Goal: Navigation & Orientation: Find specific page/section

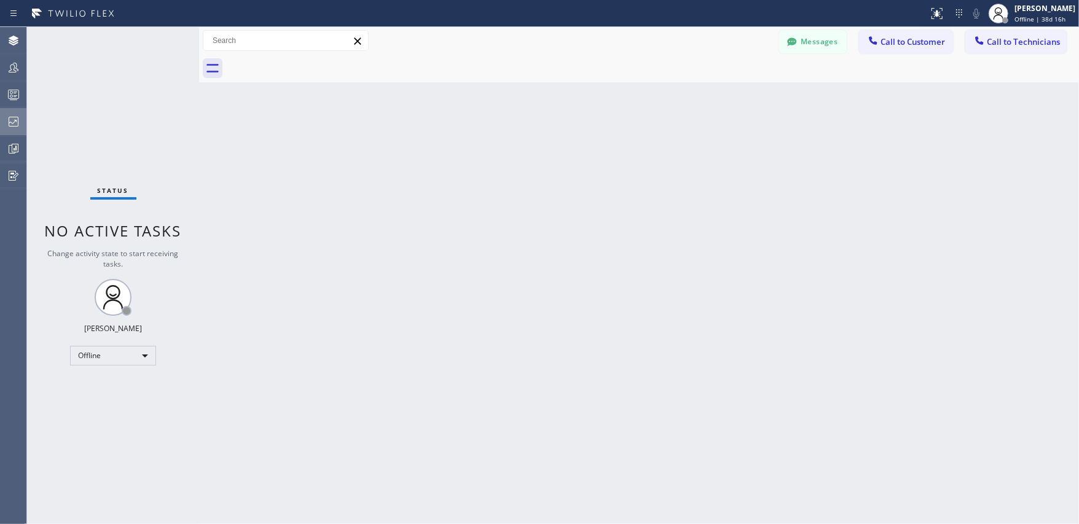
click at [17, 123] on icon at bounding box center [13, 121] width 15 height 15
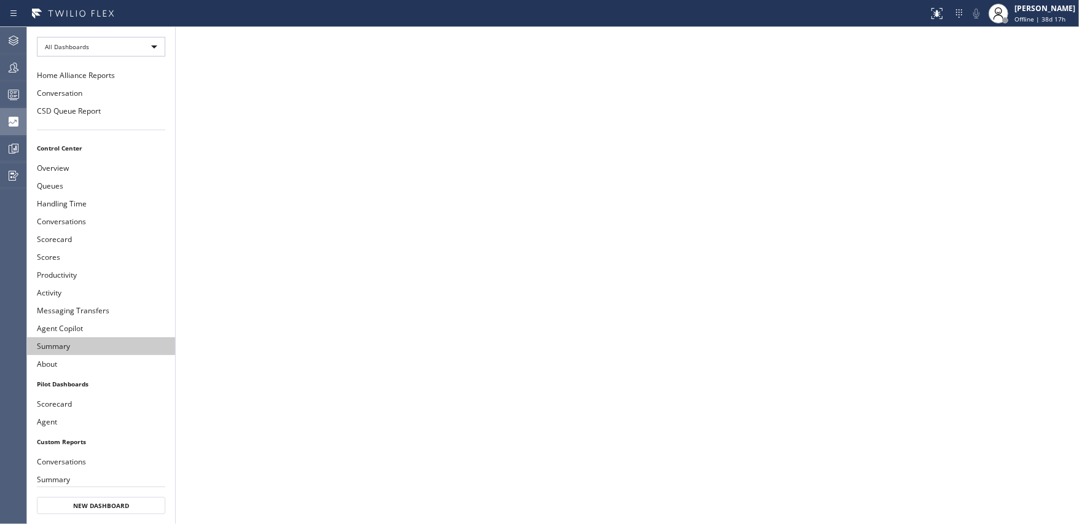
click at [79, 346] on button "Summary" at bounding box center [101, 346] width 148 height 18
click at [61, 420] on button "Agent" at bounding box center [101, 422] width 148 height 18
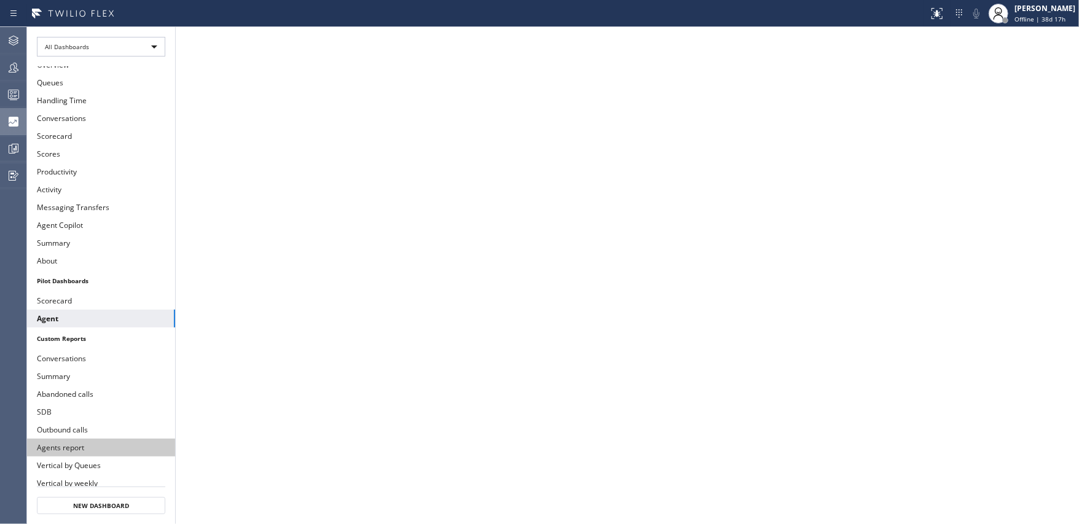
scroll to position [133, 0]
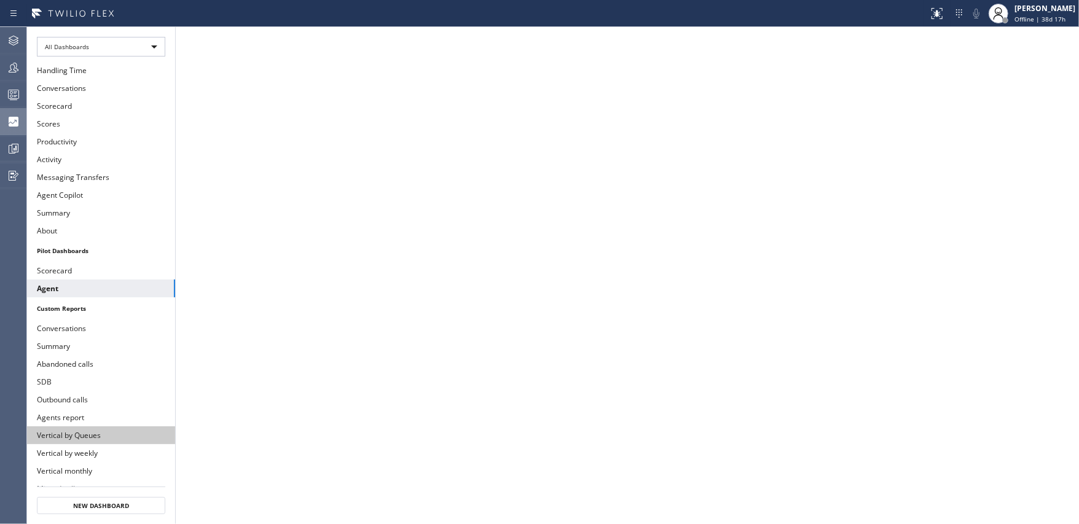
click at [64, 426] on button "Vertical by Queues" at bounding box center [101, 435] width 148 height 18
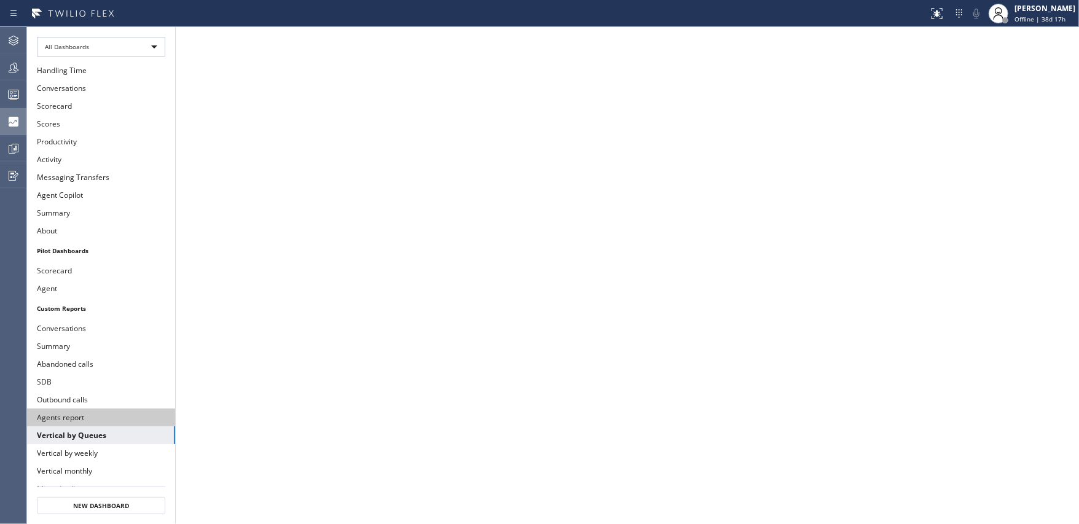
click at [67, 408] on button "Agents report" at bounding box center [101, 417] width 148 height 18
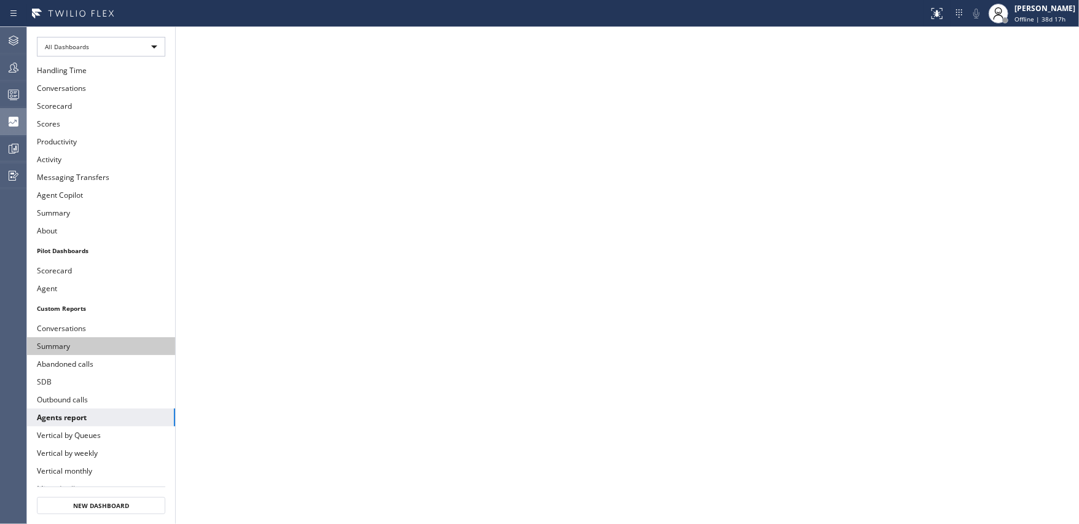
click at [72, 337] on button "Summary" at bounding box center [101, 346] width 148 height 18
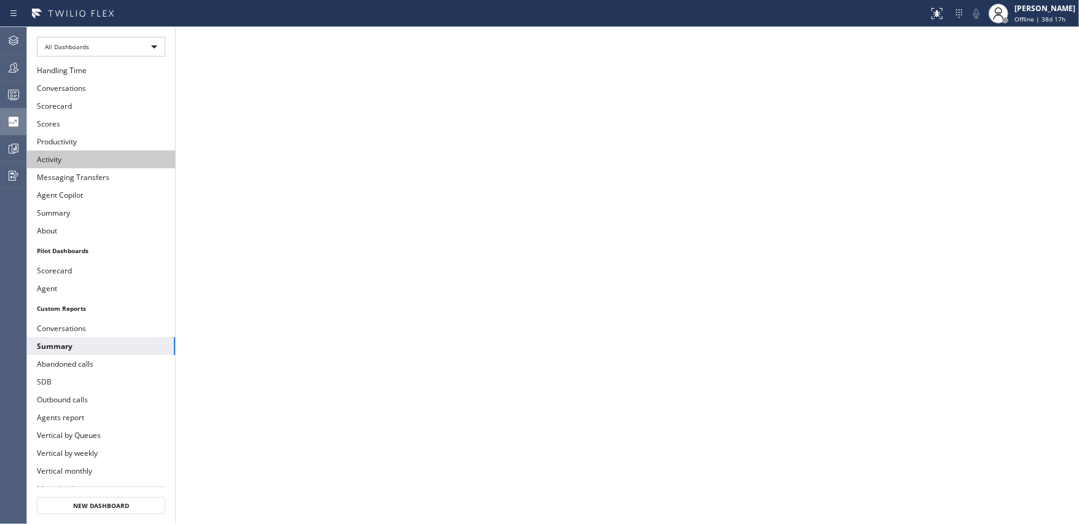
click at [74, 151] on button "Activity" at bounding box center [101, 159] width 148 height 18
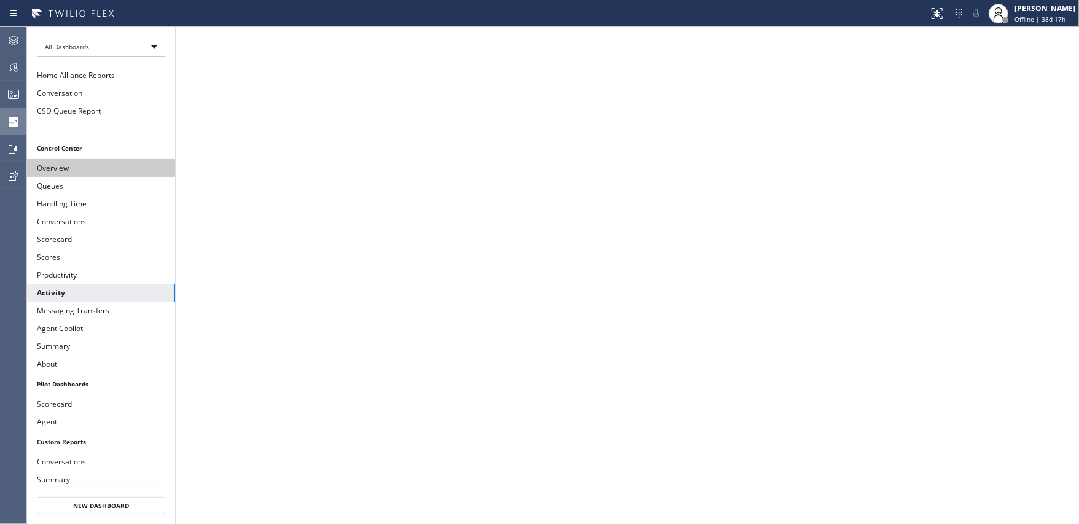
click at [66, 170] on button "Overview" at bounding box center [101, 168] width 148 height 18
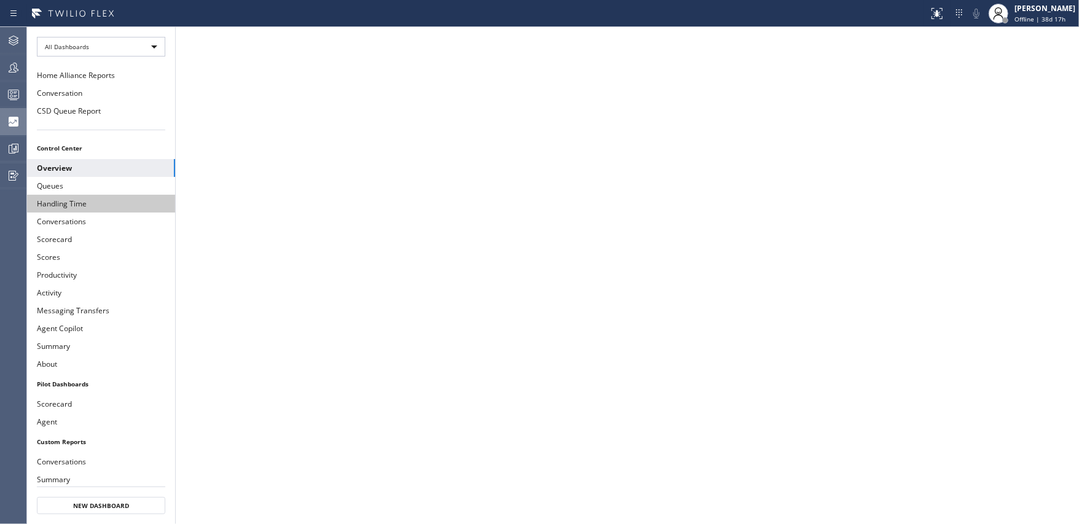
scroll to position [1, 0]
click at [72, 186] on button "Queues" at bounding box center [101, 185] width 148 height 18
click at [77, 206] on button "Handling Time" at bounding box center [101, 203] width 148 height 18
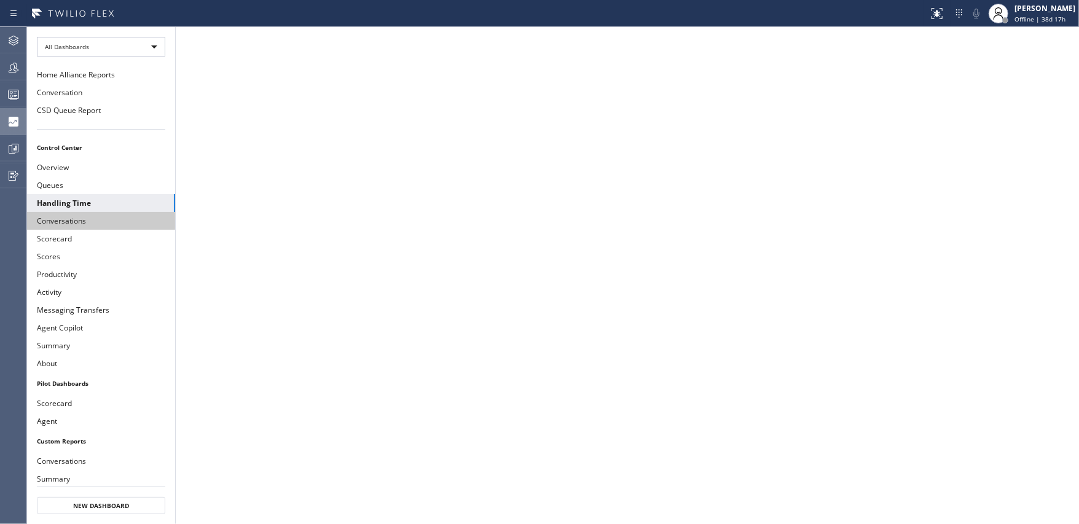
click at [60, 220] on button "Conversations" at bounding box center [101, 221] width 148 height 18
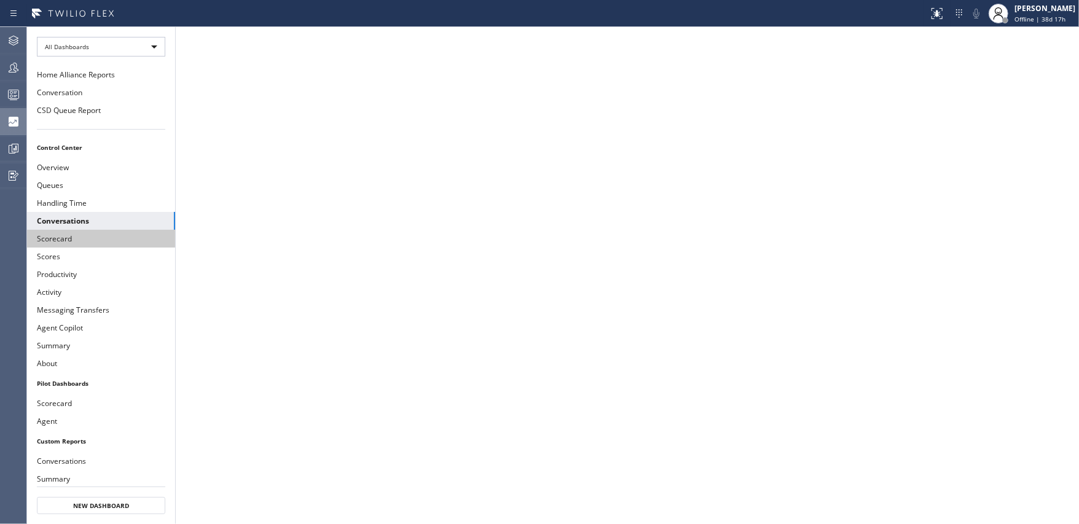
click at [60, 236] on button "Scorecard" at bounding box center [101, 239] width 148 height 18
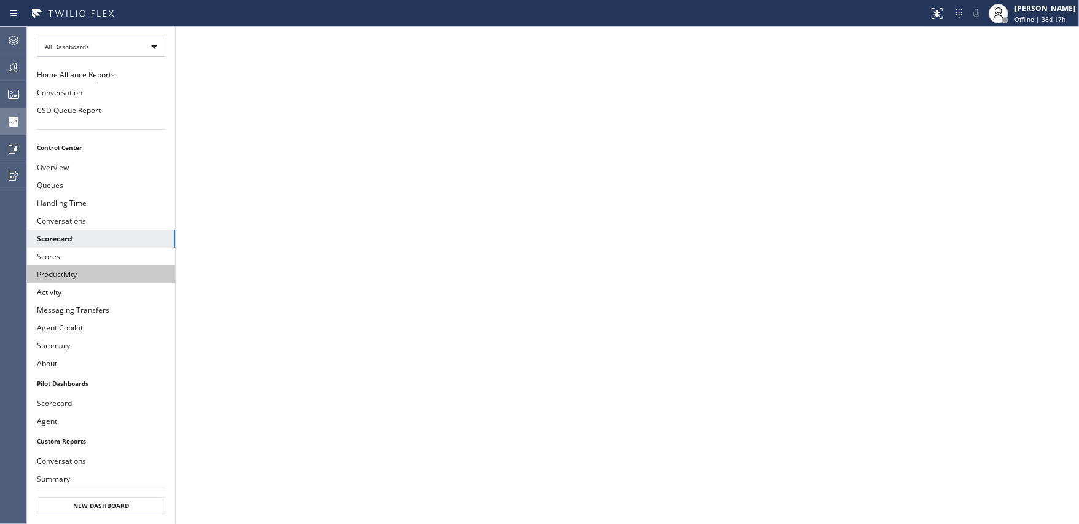
click at [60, 273] on button "Productivity" at bounding box center [101, 274] width 148 height 18
click at [65, 288] on button "Activity" at bounding box center [101, 292] width 148 height 18
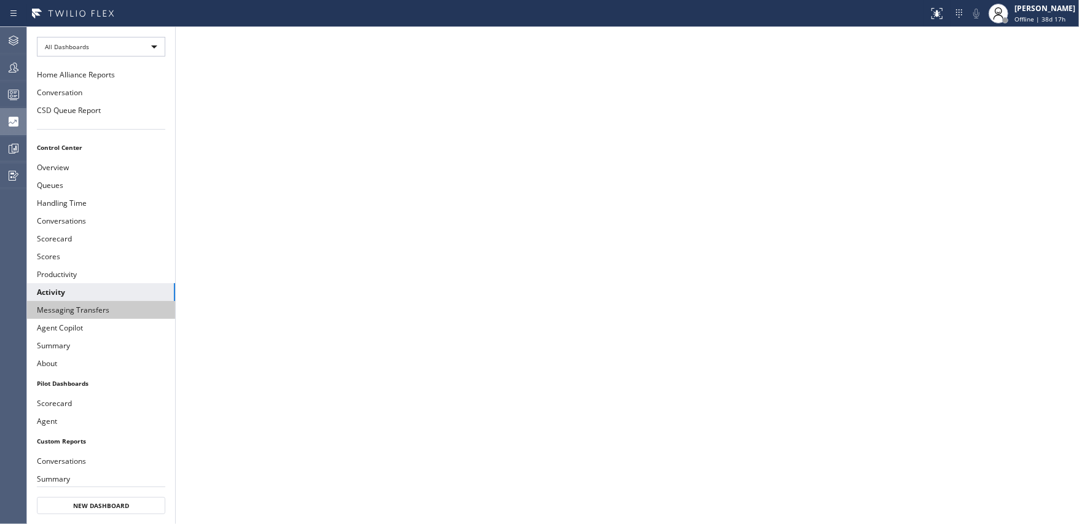
click at [111, 309] on button "Messaging Transfers" at bounding box center [101, 310] width 148 height 18
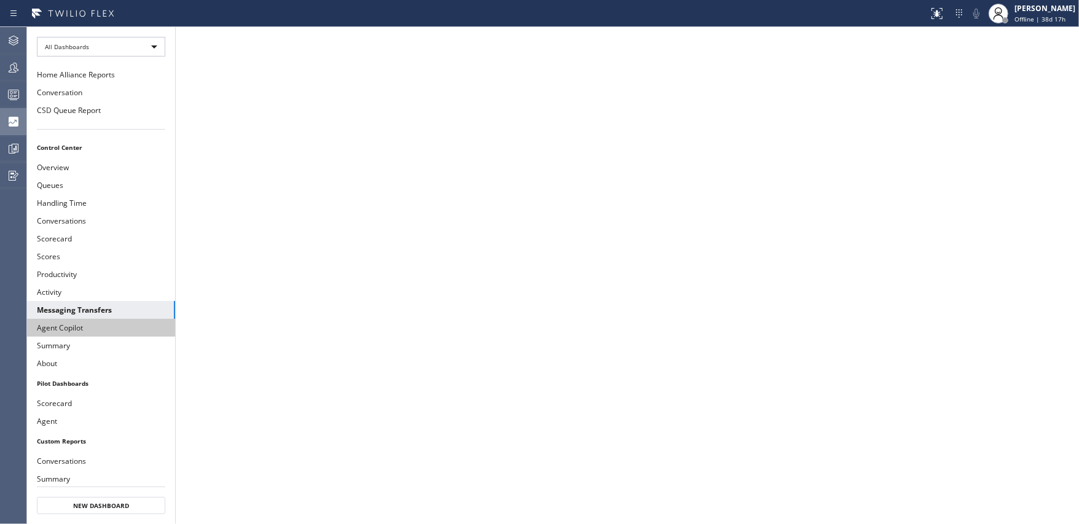
click at [100, 320] on button "Agent Copilot" at bounding box center [101, 328] width 148 height 18
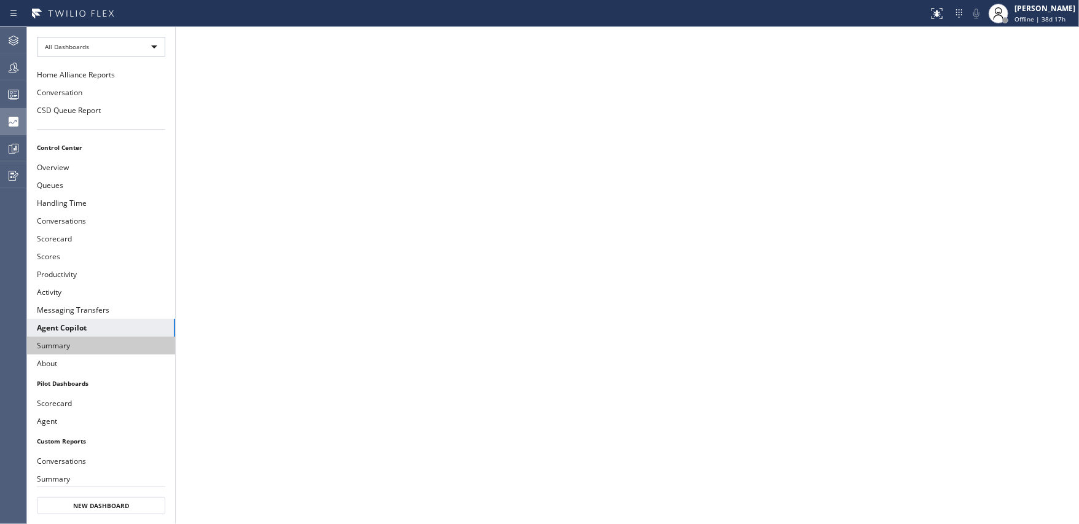
click at [81, 337] on button "Summary" at bounding box center [101, 346] width 148 height 18
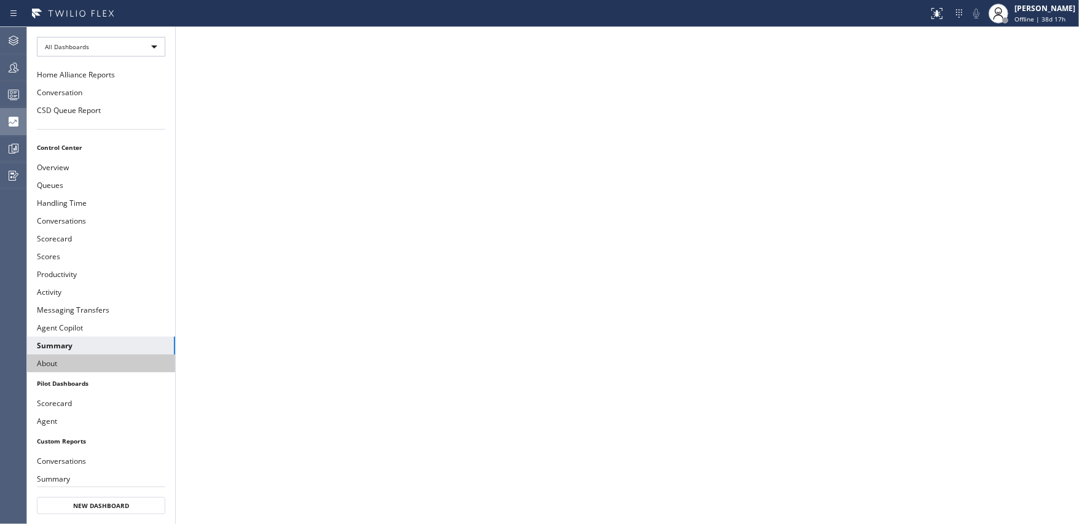
click at [66, 362] on button "About" at bounding box center [101, 363] width 148 height 18
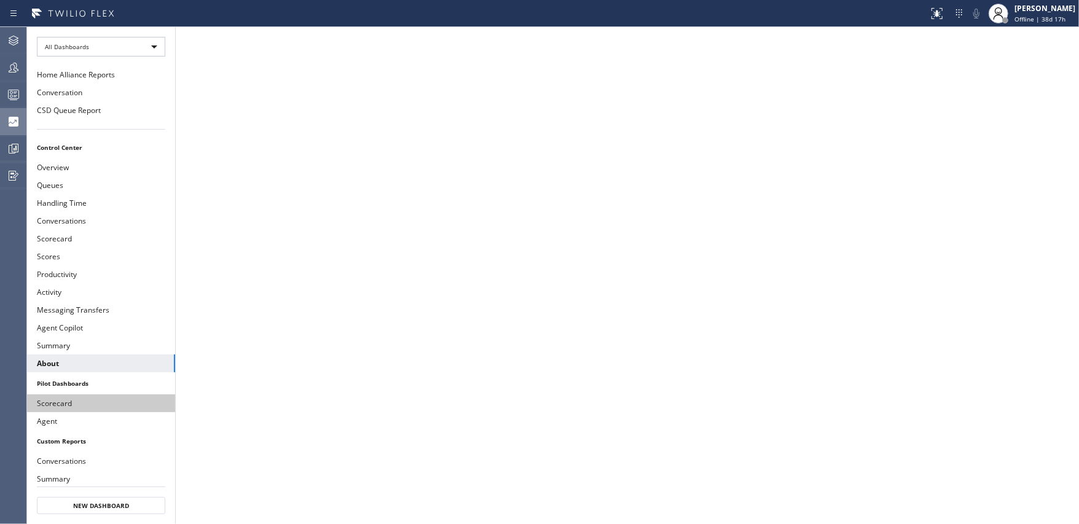
click at [62, 396] on button "Scorecard" at bounding box center [101, 403] width 148 height 18
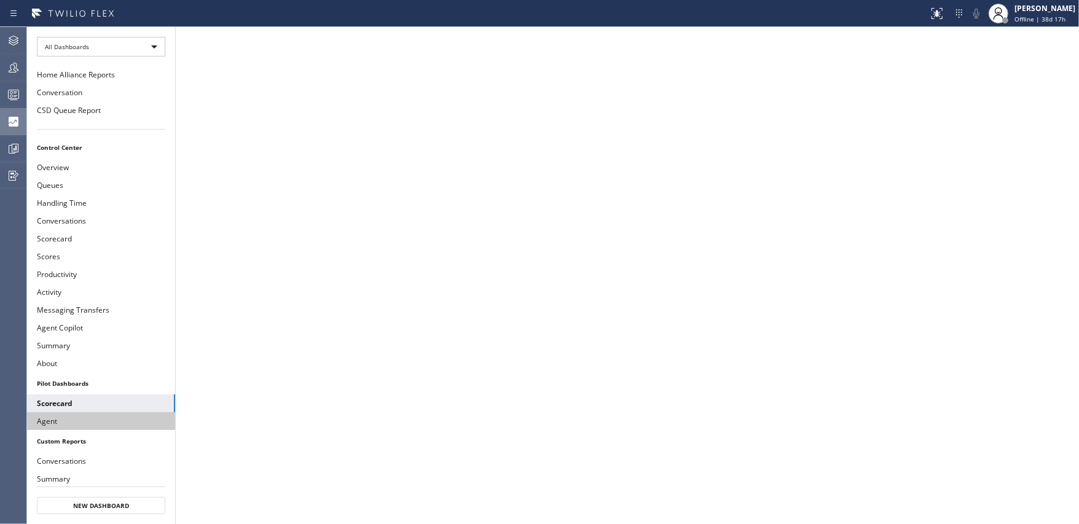
click at [61, 412] on button "Agent" at bounding box center [101, 421] width 148 height 18
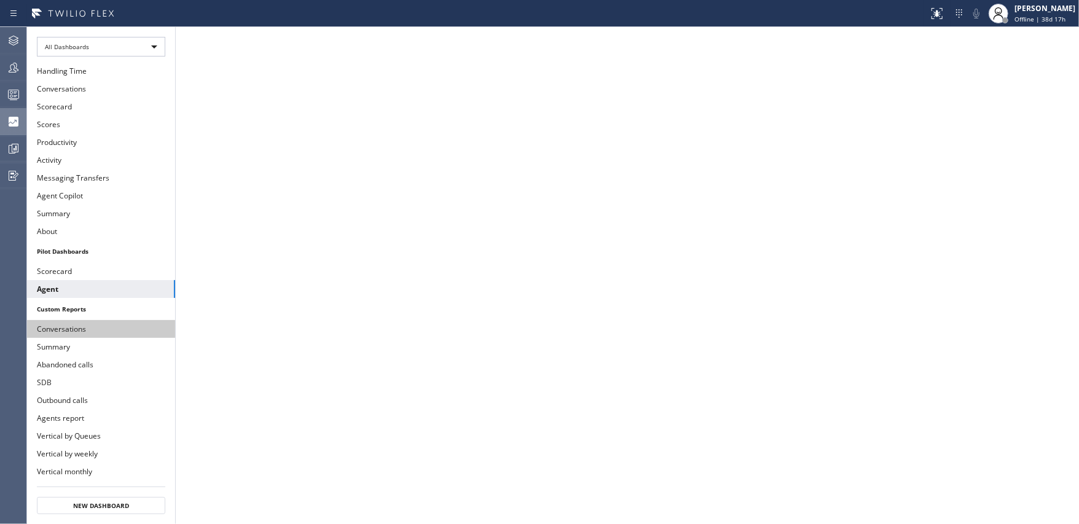
scroll to position [133, 0]
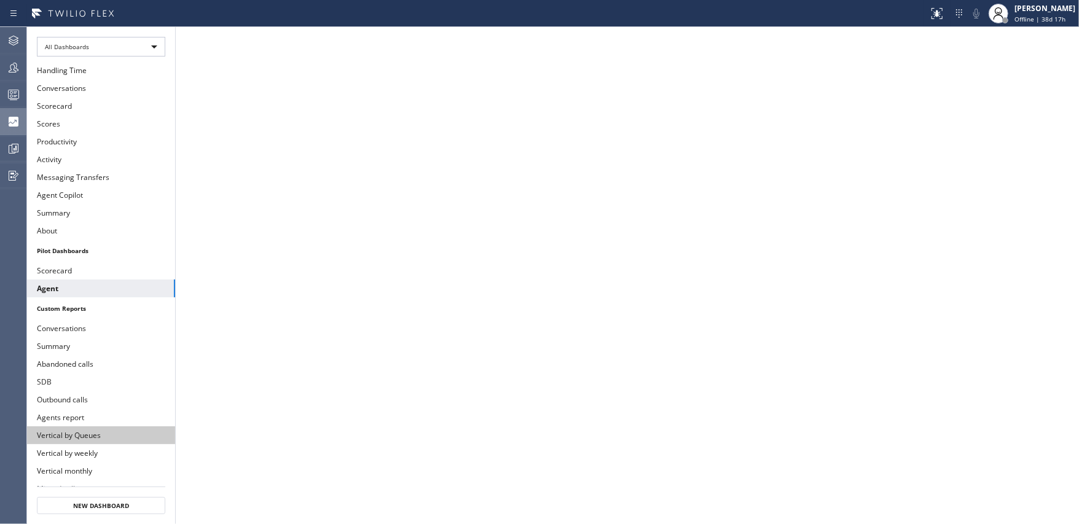
click at [76, 426] on button "Vertical by Queues" at bounding box center [101, 435] width 148 height 18
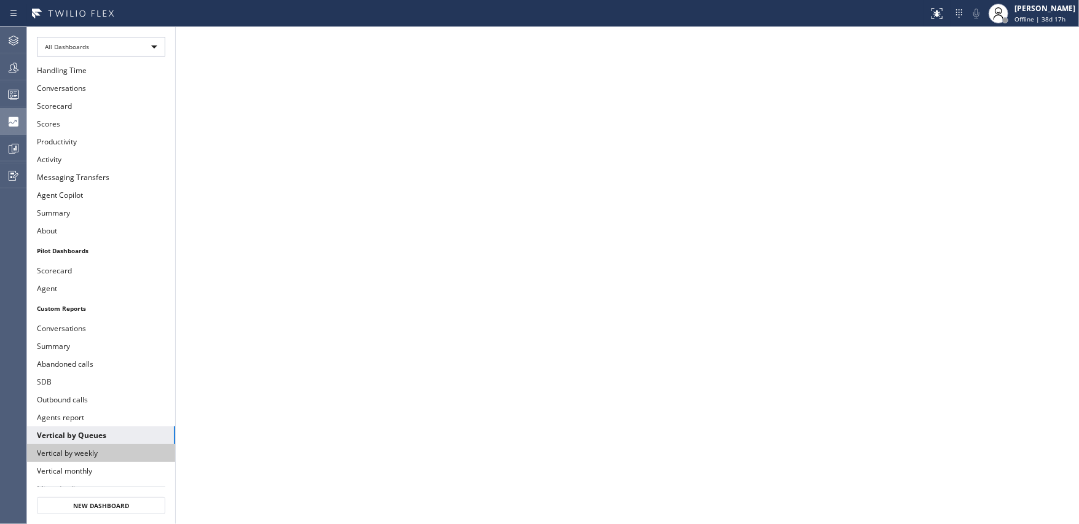
click at [56, 445] on button "Vertical by weekly" at bounding box center [101, 453] width 148 height 18
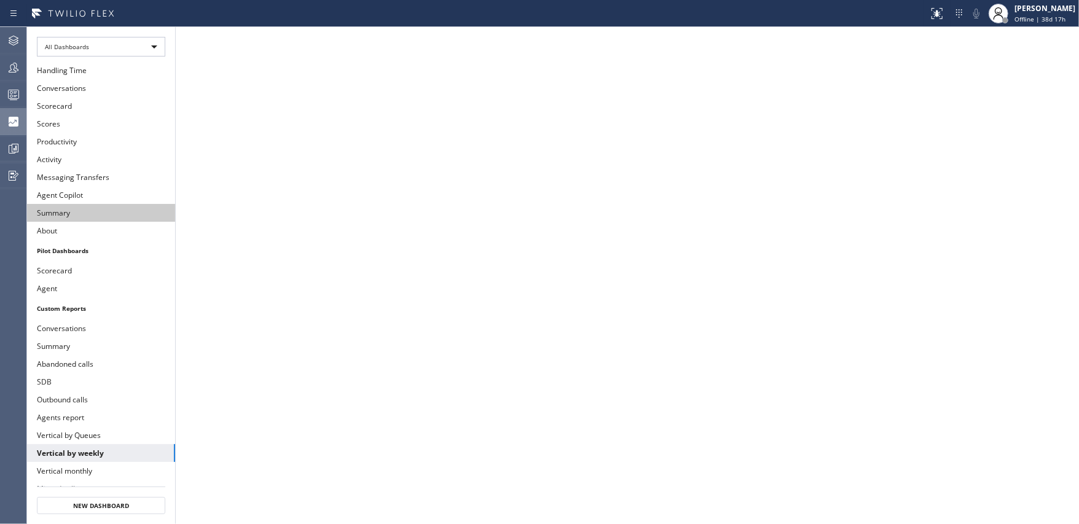
click at [62, 204] on button "Summary" at bounding box center [101, 213] width 148 height 18
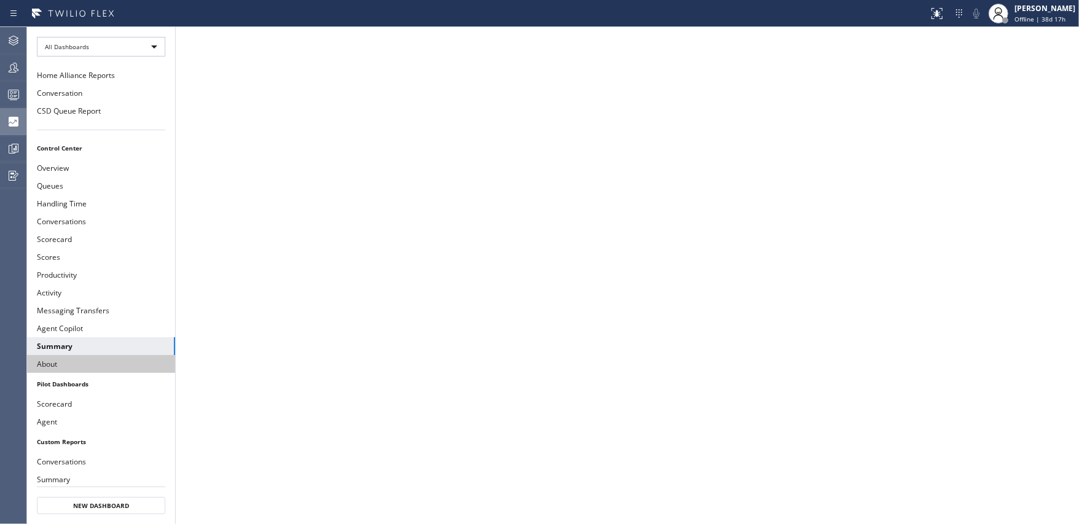
click at [51, 361] on button "About" at bounding box center [101, 364] width 148 height 18
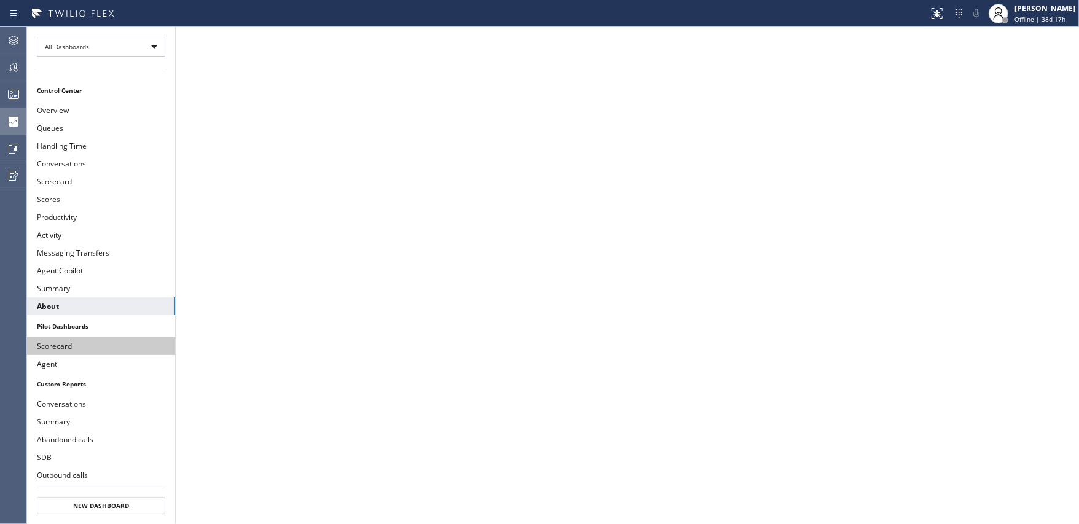
scroll to position [133, 0]
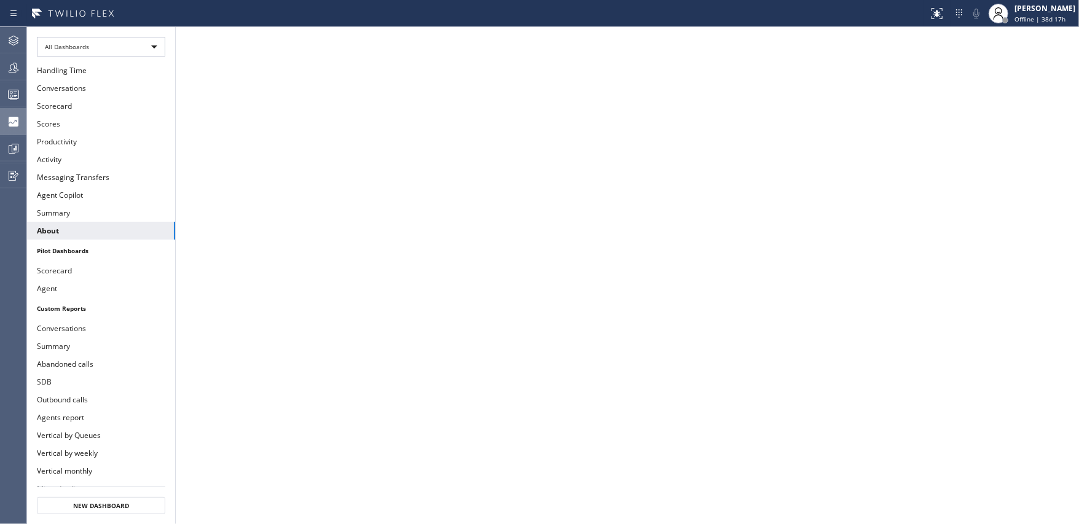
click at [69, 305] on li "Custom Reports" at bounding box center [101, 308] width 148 height 16
click at [64, 321] on button "Conversations" at bounding box center [101, 328] width 148 height 18
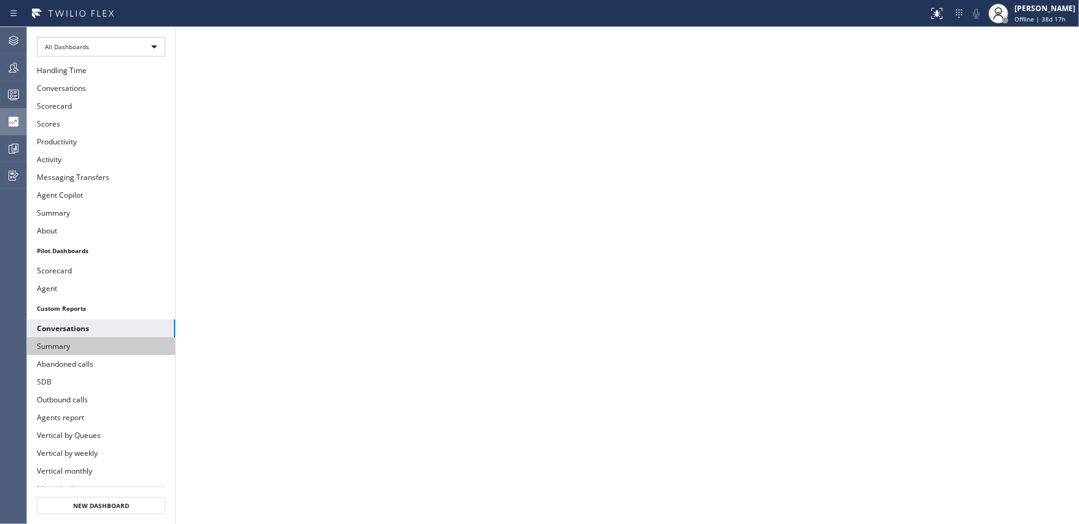
click at [61, 344] on button "Summary" at bounding box center [101, 346] width 148 height 18
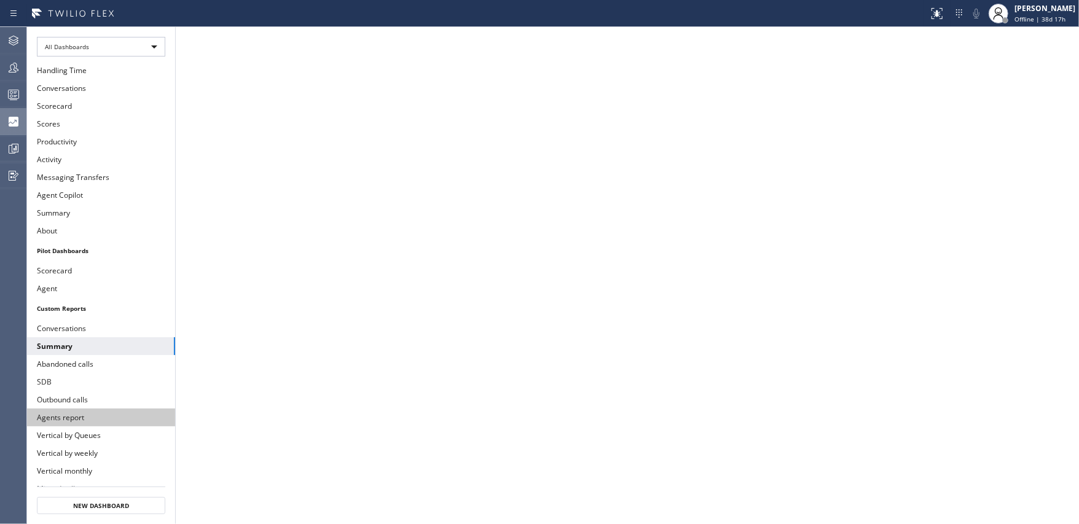
click at [87, 408] on button "Agents report" at bounding box center [101, 417] width 148 height 18
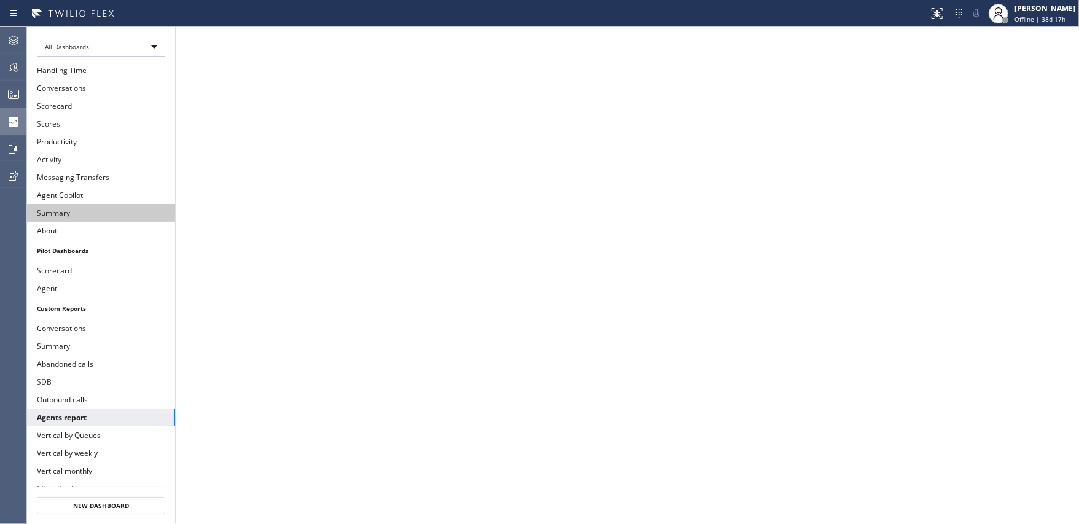
click at [63, 214] on button "Summary" at bounding box center [101, 213] width 148 height 18
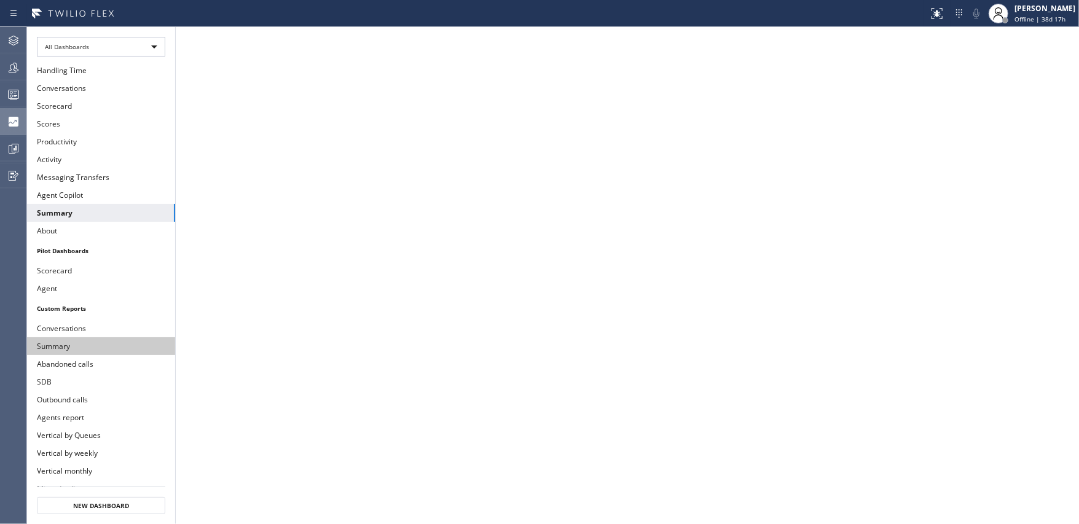
click at [66, 337] on button "Summary" at bounding box center [101, 346] width 148 height 18
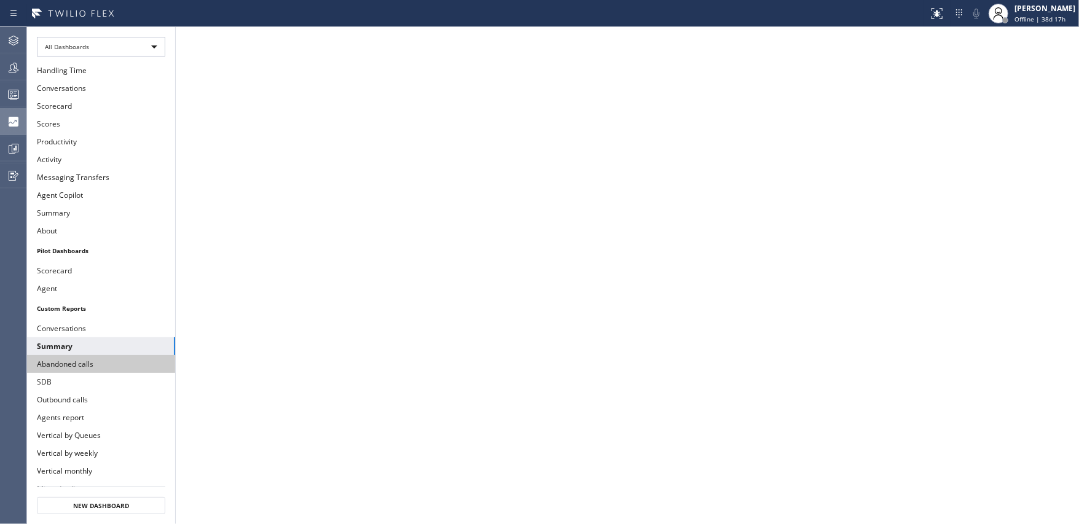
click at [61, 355] on button "Abandoned calls" at bounding box center [101, 364] width 148 height 18
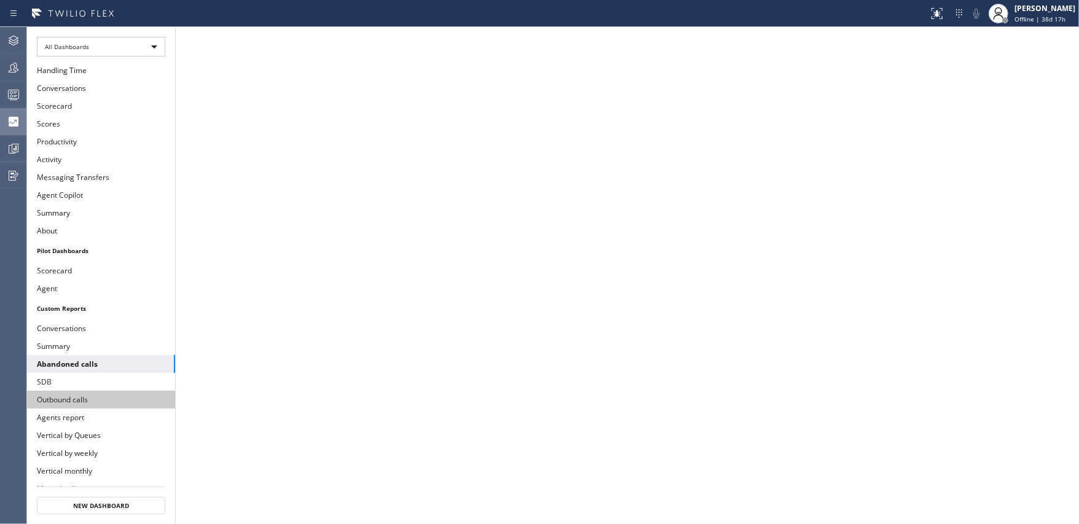
click at [46, 391] on button "Outbound calls" at bounding box center [101, 400] width 148 height 18
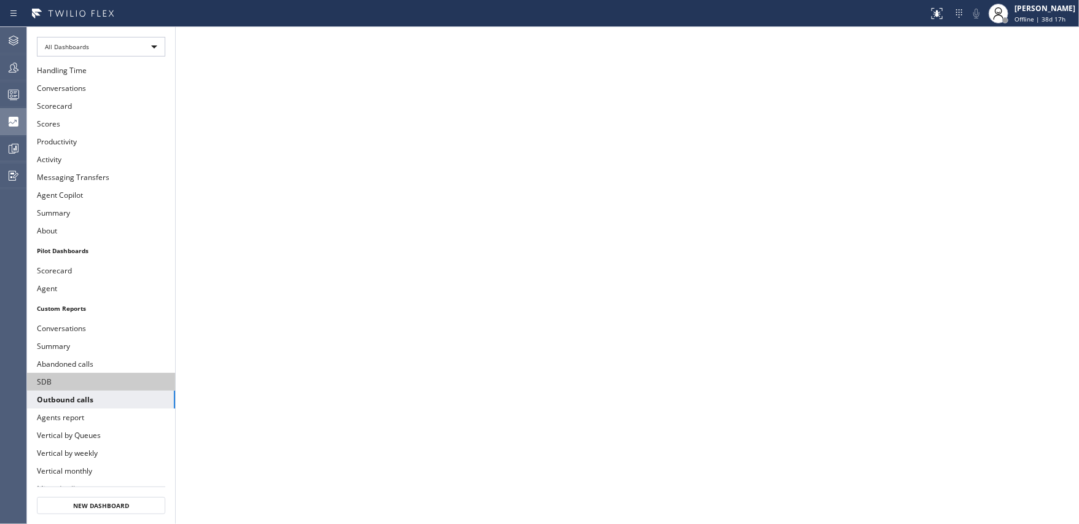
click at [60, 373] on button "SDB" at bounding box center [101, 382] width 148 height 18
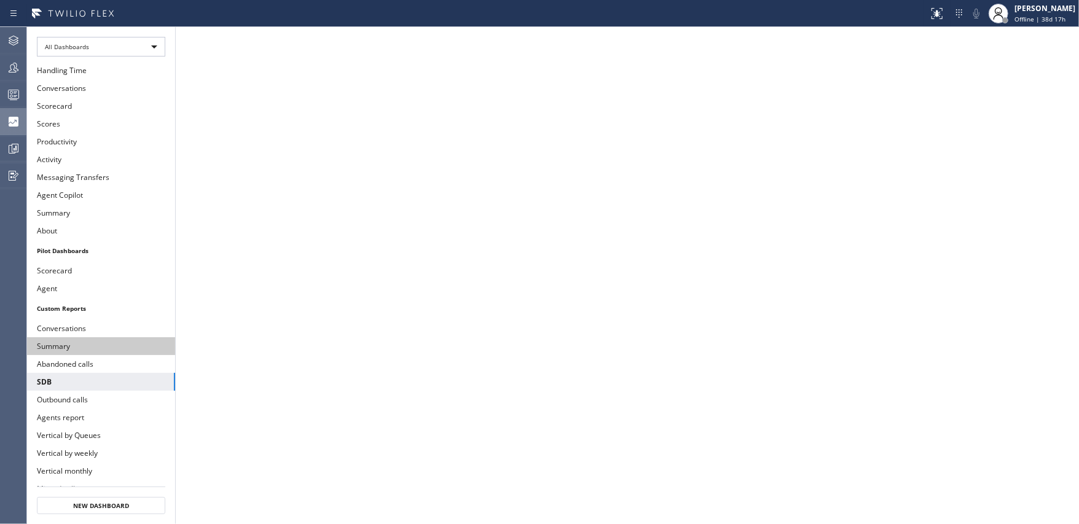
click at [69, 339] on button "Summary" at bounding box center [101, 346] width 148 height 18
click at [72, 373] on button "SDB" at bounding box center [101, 382] width 148 height 18
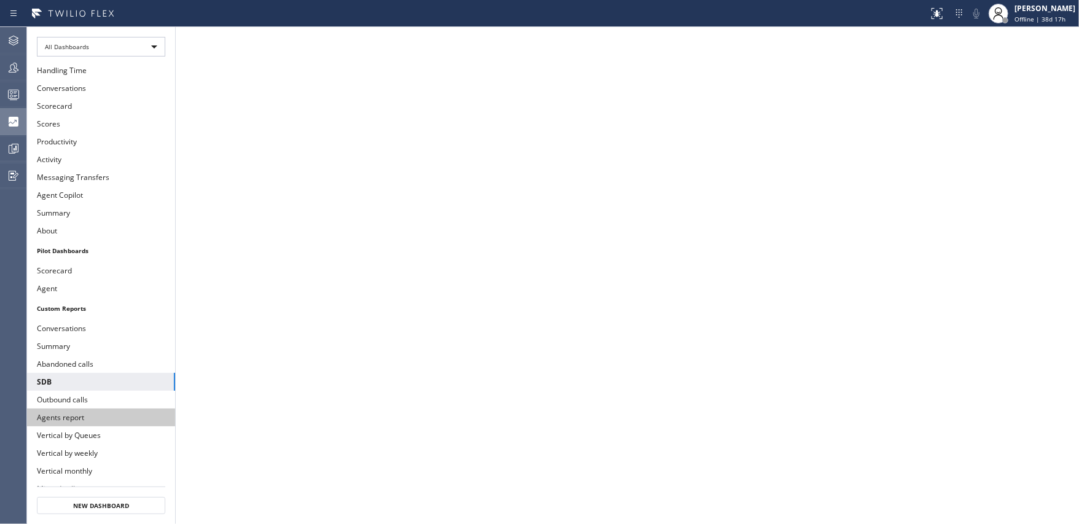
click at [65, 408] on button "Agents report" at bounding box center [101, 417] width 148 height 18
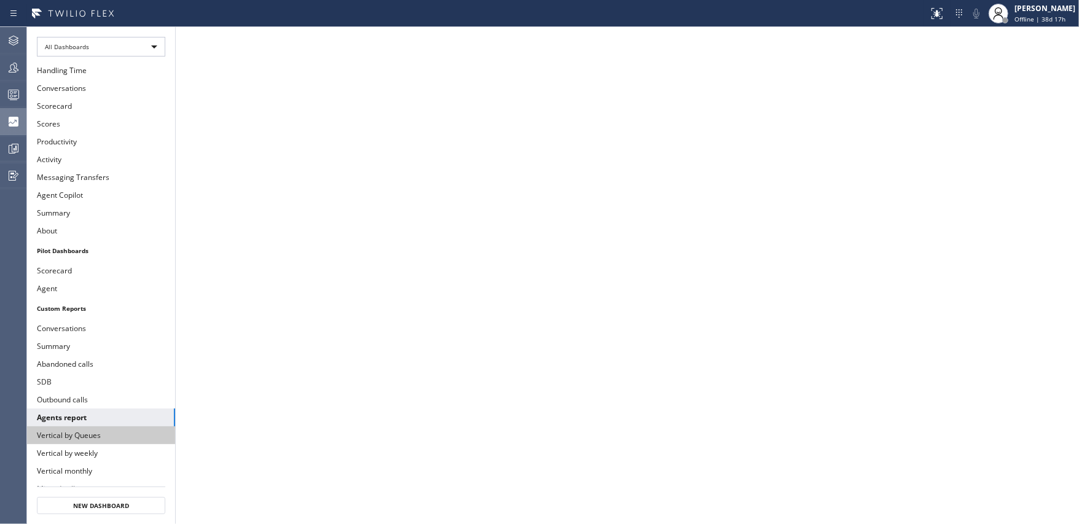
click at [74, 427] on button "Vertical by Queues" at bounding box center [101, 435] width 148 height 18
click at [53, 444] on button "Vertical by weekly" at bounding box center [101, 453] width 148 height 18
